Goal: Register for event/course

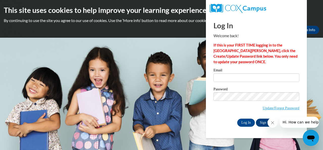
type input "[EMAIL_ADDRESS][DOMAIN_NAME]"
click at [286, 107] on link "Update/Forgot Password" at bounding box center [280, 108] width 37 height 4
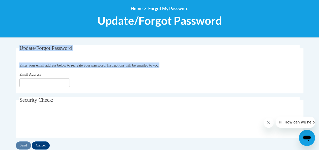
scroll to position [56, 0]
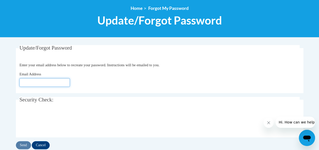
click at [29, 84] on input "Email Address" at bounding box center [44, 82] width 50 height 9
type input "espaige@yahoo.com"
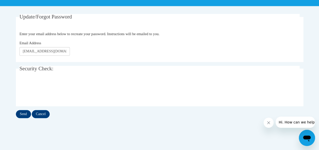
scroll to position [88, 0]
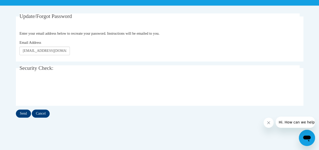
click at [271, 121] on button "Close message from company" at bounding box center [268, 122] width 10 height 10
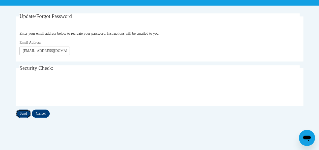
click at [23, 112] on input "Send" at bounding box center [23, 113] width 15 height 8
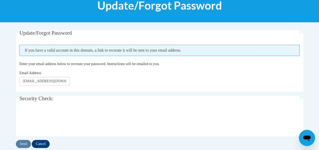
scroll to position [77, 0]
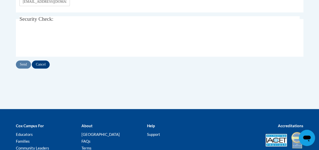
scroll to position [88, 0]
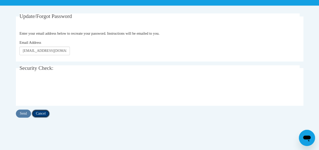
click at [41, 113] on input "Cancel" at bounding box center [41, 113] width 18 height 8
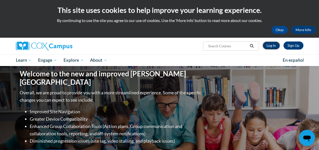
click at [270, 44] on link "Log In" at bounding box center [270, 45] width 17 height 8
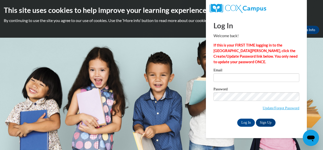
type input "espaige@yahoo.com"
click at [245, 123] on input "Log In" at bounding box center [246, 122] width 18 height 8
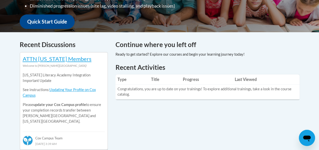
scroll to position [166, 0]
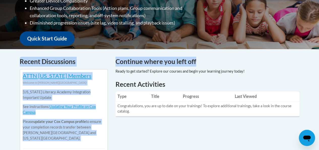
drag, startPoint x: 318, startPoint y: 62, endPoint x: 315, endPoint y: 40, distance: 21.9
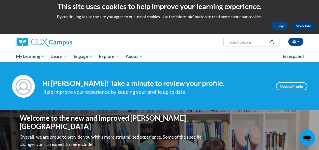
scroll to position [0, 0]
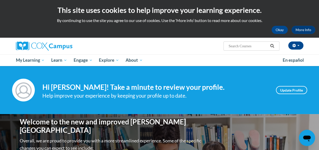
click at [272, 47] on icon "Search" at bounding box center [272, 46] width 5 height 4
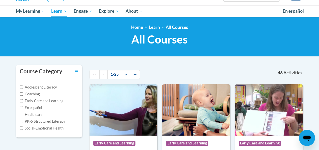
drag, startPoint x: 0, startPoint y: 0, endPoint x: 316, endPoint y: 37, distance: 318.1
click at [318, 44] on div "<en>Home</en><fr>Accueil</fr><de>Zuhause</de><it>Casa</it><es>Casa</es><pt>Casa…" at bounding box center [159, 36] width 319 height 39
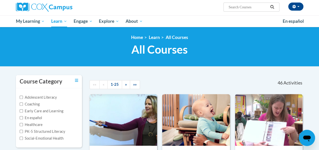
scroll to position [50, 0]
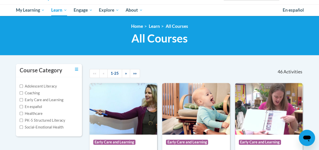
click at [316, 17] on div "<en>Home</en><fr>Accueil</fr><de>Zuhause</de><it>Casa</it><es>Casa</es><pt>Casa…" at bounding box center [159, 35] width 319 height 39
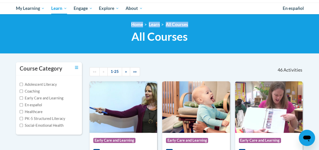
scroll to position [53, 0]
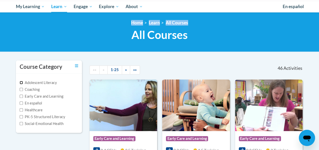
click at [22, 81] on input "Adolescent Literacy" at bounding box center [21, 82] width 3 height 3
checkbox input "true"
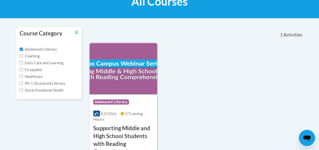
scroll to position [85, 0]
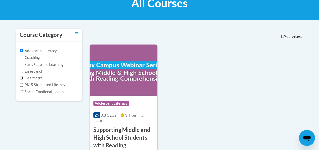
click at [20, 77] on input "Healthcare" at bounding box center [21, 77] width 3 height 3
checkbox input "true"
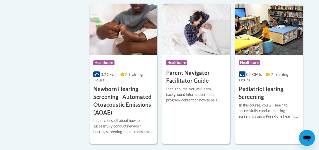
scroll to position [274, 0]
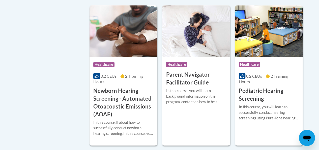
drag, startPoint x: 318, startPoint y: 45, endPoint x: 316, endPoint y: 41, distance: 4.3
click at [316, 41] on body "This site uses cookies to help improve your learning experience. By continuing …" at bounding box center [159, 70] width 319 height 688
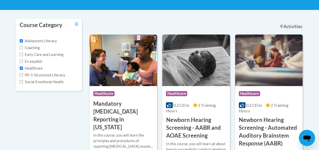
scroll to position [91, 0]
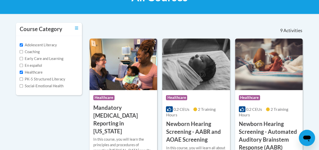
click at [22, 53] on label "Coaching" at bounding box center [30, 52] width 20 height 6
click at [22, 53] on input "Coaching" at bounding box center [21, 51] width 3 height 3
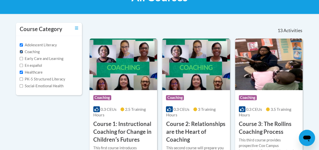
click at [22, 52] on input "Coaching" at bounding box center [21, 51] width 3 height 3
checkbox input "false"
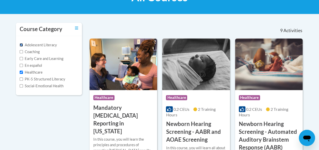
click at [21, 45] on input "Adolescent Literacy" at bounding box center [21, 44] width 3 height 3
checkbox input "false"
click at [22, 59] on input "Early Care and Learning" at bounding box center [21, 58] width 3 height 3
checkbox input "true"
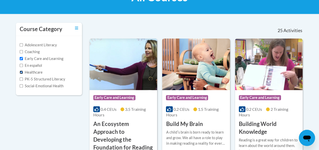
click at [22, 71] on input "Healthcare" at bounding box center [21, 71] width 3 height 3
checkbox input "false"
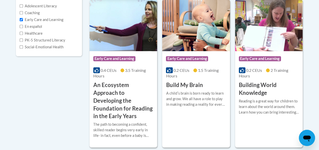
scroll to position [129, 0]
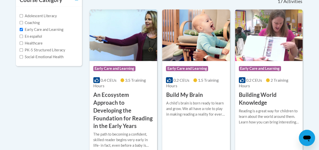
scroll to position [121, 0]
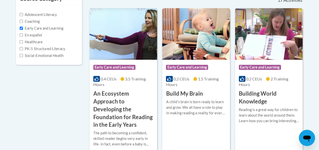
click at [110, 67] on span "Early Care and Learning" at bounding box center [114, 67] width 42 height 5
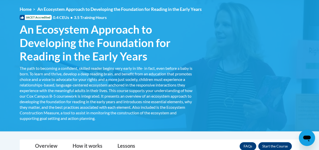
scroll to position [86, 0]
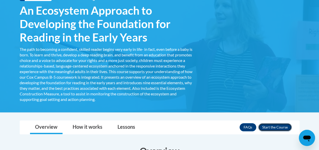
click at [277, 125] on button "Enroll" at bounding box center [275, 127] width 34 height 8
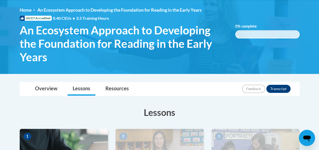
scroll to position [63, 0]
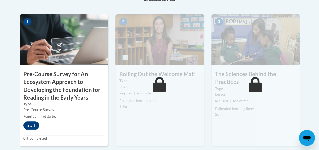
drag, startPoint x: 322, startPoint y: 48, endPoint x: 319, endPoint y: 53, distance: 5.5
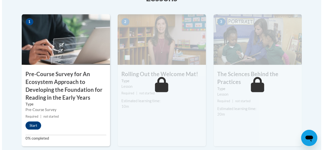
scroll to position [180, 0]
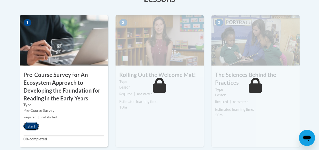
click at [32, 125] on button "Start" at bounding box center [31, 126] width 16 height 8
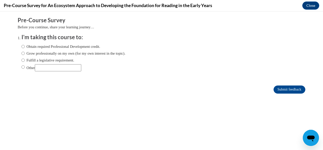
scroll to position [0, 0]
click at [21, 47] on input "Obtain required Professional Development credit." at bounding box center [22, 47] width 3 height 6
radio input "true"
click at [281, 90] on input "Submit feedback" at bounding box center [289, 89] width 32 height 8
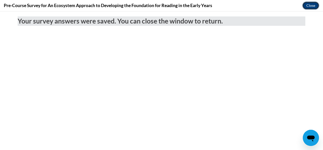
click at [306, 8] on button "Close" at bounding box center [310, 6] width 17 height 8
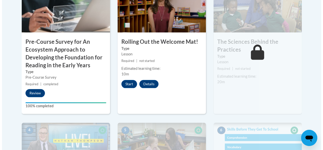
scroll to position [220, 0]
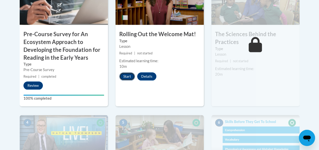
click at [125, 77] on button "Start" at bounding box center [127, 76] width 16 height 8
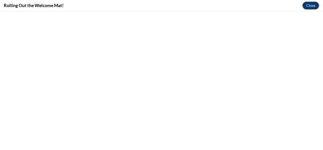
click at [307, 8] on button "Close" at bounding box center [310, 6] width 17 height 8
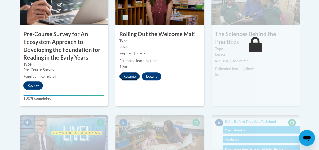
click at [131, 79] on button "Resume" at bounding box center [129, 76] width 20 height 8
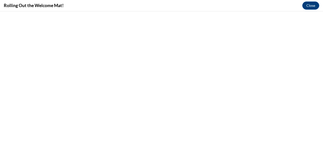
click at [34, 8] on h4 "Rolling Out the Welcome Mat!" at bounding box center [34, 5] width 60 height 6
click at [59, 7] on h4 "Rolling Out the Welcome Mat!" at bounding box center [34, 5] width 60 height 6
drag, startPoint x: 68, startPoint y: 7, endPoint x: 64, endPoint y: 5, distance: 4.5
click at [66, 6] on div "Rolling Out the Welcome Mat! Close" at bounding box center [161, 5] width 323 height 11
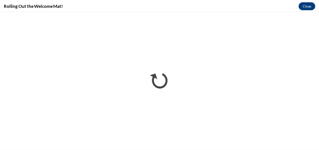
scroll to position [0, 0]
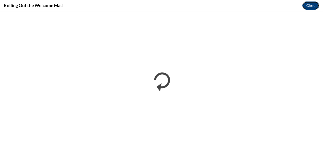
click at [312, 5] on button "Close" at bounding box center [310, 6] width 17 height 8
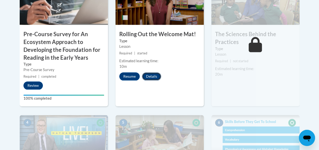
click at [155, 75] on button "Details" at bounding box center [151, 76] width 19 height 8
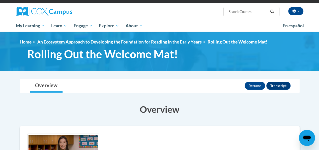
scroll to position [140, 0]
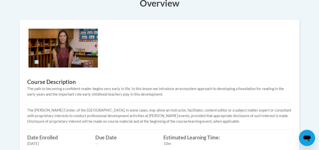
drag, startPoint x: 302, startPoint y: 98, endPoint x: 316, endPoint y: 83, distance: 20.7
click at [316, 83] on body "This site uses cookies to help improve your learning experience. By continuing …" at bounding box center [159, 76] width 319 height 432
click at [283, 66] on div "Course Description The path to becoming a confident reader begins very early in…" at bounding box center [159, 88] width 272 height 123
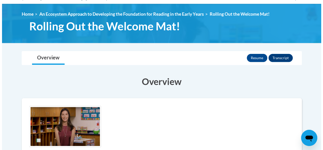
scroll to position [59, 0]
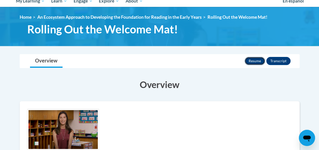
click at [255, 61] on button "Resume" at bounding box center [255, 61] width 20 height 8
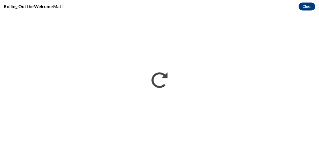
scroll to position [0, 0]
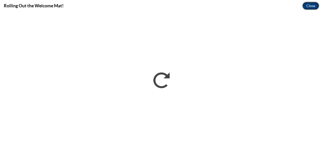
click at [314, 6] on button "Close" at bounding box center [310, 6] width 17 height 8
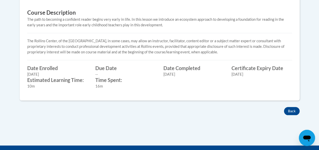
scroll to position [218, 0]
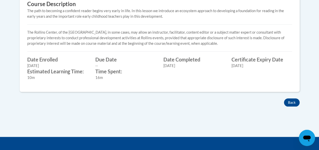
drag, startPoint x: 315, startPoint y: 87, endPoint x: 315, endPoint y: 80, distance: 7.3
click at [315, 80] on body "This site uses cookies to help improve your learning experience. By continuing …" at bounding box center [159, 0] width 319 height 437
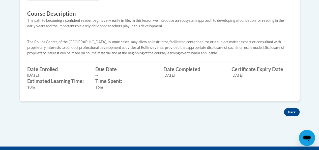
scroll to position [207, 0]
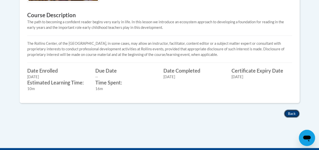
click at [293, 111] on button "Back" at bounding box center [292, 113] width 16 height 8
drag, startPoint x: 293, startPoint y: 111, endPoint x: 322, endPoint y: 111, distance: 29.0
click at [293, 111] on button "Back" at bounding box center [292, 113] width 16 height 8
click at [293, 112] on button "Back" at bounding box center [292, 113] width 16 height 8
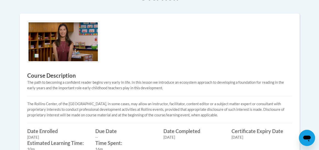
scroll to position [143, 0]
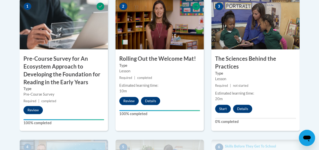
scroll to position [197, 0]
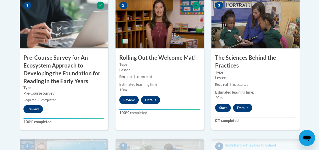
drag, startPoint x: 318, startPoint y: 48, endPoint x: 318, endPoint y: 57, distance: 8.6
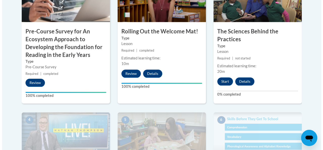
scroll to position [221, 0]
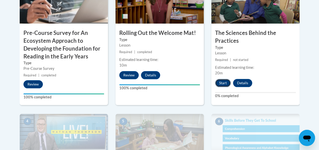
click at [224, 84] on button "Start" at bounding box center [223, 83] width 16 height 8
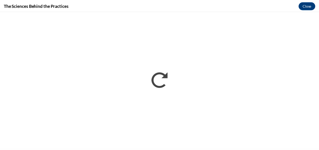
scroll to position [0, 0]
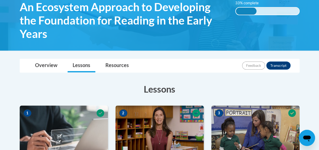
scroll to position [86, 0]
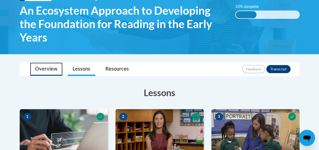
click at [42, 69] on link "Overview" at bounding box center [46, 68] width 33 height 13
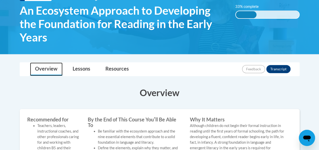
click at [47, 65] on link "Overview" at bounding box center [46, 68] width 33 height 13
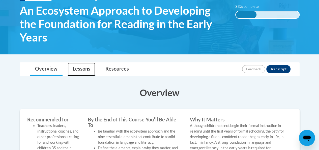
click at [81, 68] on link "Lessons" at bounding box center [82, 68] width 28 height 13
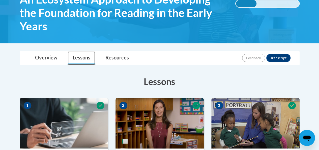
scroll to position [94, 0]
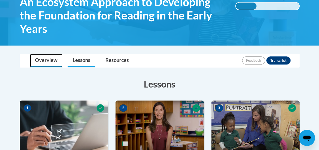
click at [45, 59] on link "Overview" at bounding box center [46, 60] width 33 height 13
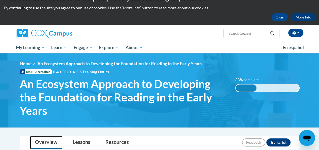
scroll to position [10, 0]
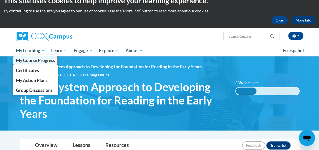
click at [31, 59] on span "My Course Progress" at bounding box center [35, 59] width 39 height 5
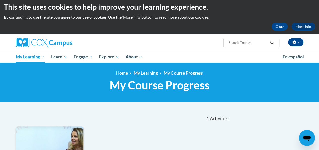
scroll to position [1, 0]
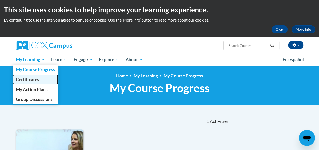
click at [33, 80] on span "Certificates" at bounding box center [27, 79] width 23 height 5
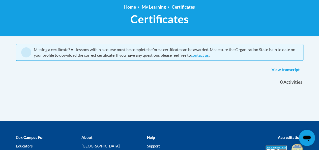
scroll to position [71, 0]
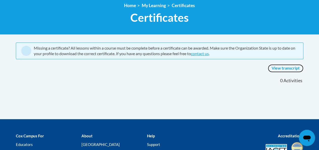
click at [287, 67] on link "View transcript" at bounding box center [286, 68] width 36 height 8
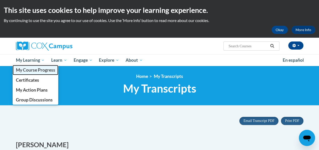
click at [38, 71] on span "My Course Progress" at bounding box center [35, 69] width 39 height 5
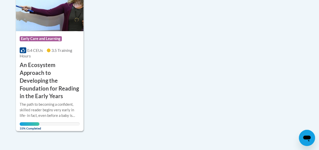
scroll to position [154, 0]
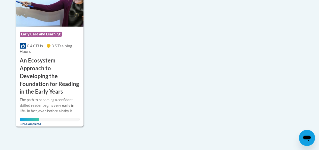
drag, startPoint x: 318, startPoint y: 84, endPoint x: 318, endPoint y: 102, distance: 18.2
click at [318, 102] on body "This site uses cookies to help improve your learning experience. By continuing …" at bounding box center [159, 43] width 319 height 394
click at [50, 35] on span "Early Care and Learning" at bounding box center [41, 34] width 42 height 5
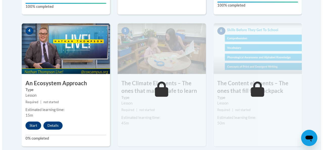
scroll to position [325, 0]
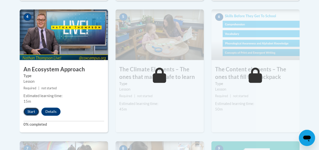
click at [33, 110] on button "Start" at bounding box center [31, 111] width 16 height 8
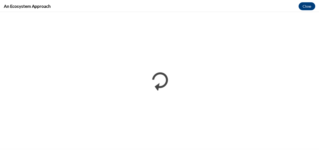
scroll to position [0, 0]
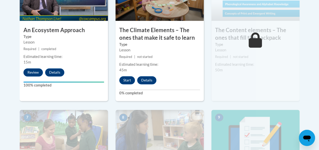
scroll to position [316, 0]
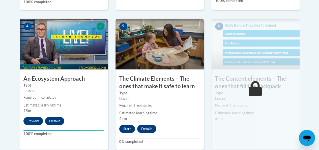
click at [255, 85] on icon at bounding box center [255, 88] width 13 height 15
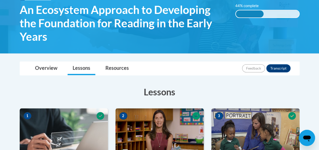
scroll to position [82, 0]
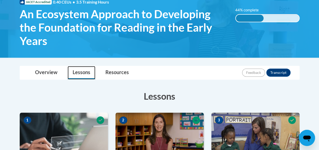
click at [76, 75] on link "Lessons" at bounding box center [82, 72] width 28 height 13
click at [82, 70] on link "Lessons" at bounding box center [82, 72] width 28 height 13
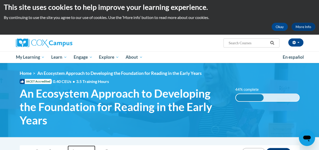
scroll to position [0, 0]
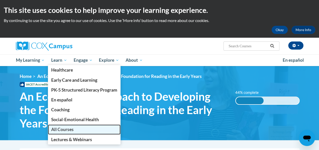
click at [64, 129] on span "All Courses" at bounding box center [62, 128] width 22 height 5
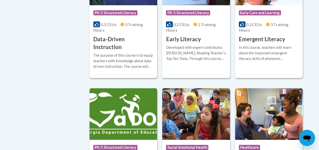
scroll to position [699, 0]
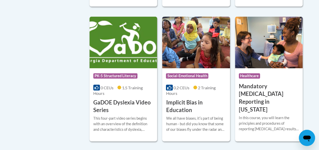
drag, startPoint x: 316, startPoint y: 75, endPoint x: 316, endPoint y: 44, distance: 31.3
click at [317, 44] on body "This site uses cookies to help improve your learning experience. By continuing …" at bounding box center [159, 74] width 319 height 1546
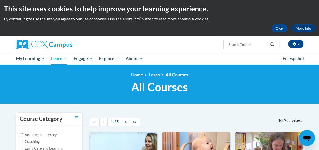
scroll to position [0, 0]
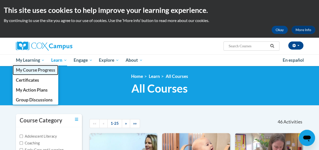
click at [38, 72] on link "My Course Progress" at bounding box center [36, 70] width 46 height 10
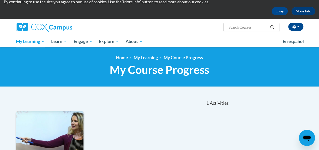
scroll to position [18, 0]
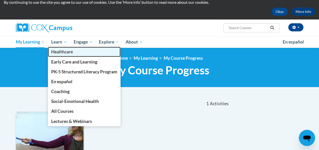
click at [69, 51] on span "Healthcare" at bounding box center [62, 51] width 22 height 5
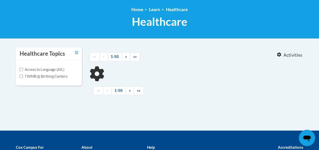
scroll to position [78, 0]
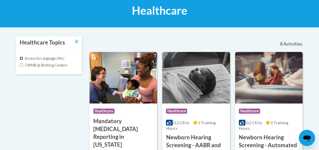
click at [20, 59] on input "Access to Language (AtL)" at bounding box center [21, 57] width 3 height 3
checkbox input "true"
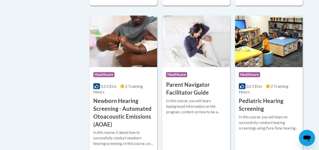
scroll to position [265, 0]
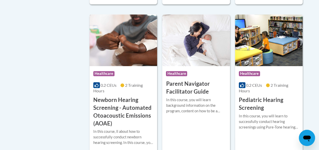
click at [115, 72] on span "Healthcare" at bounding box center [104, 74] width 22 height 6
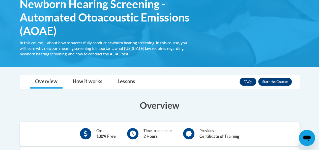
scroll to position [87, 0]
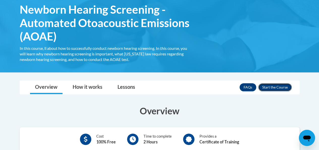
click at [281, 85] on button "Enroll" at bounding box center [275, 87] width 34 height 8
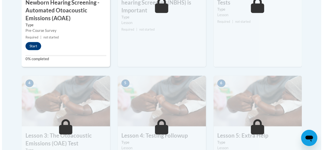
scroll to position [245, 0]
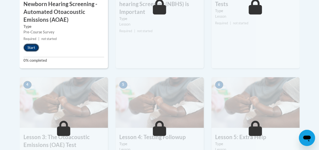
click at [28, 43] on button "Start" at bounding box center [31, 47] width 16 height 8
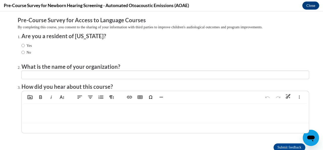
scroll to position [0, 0]
click at [21, 50] on input "No" at bounding box center [22, 52] width 3 height 6
radio input "true"
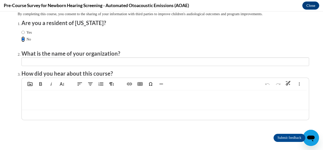
scroll to position [12, 0]
